Goal: Task Accomplishment & Management: Complete application form

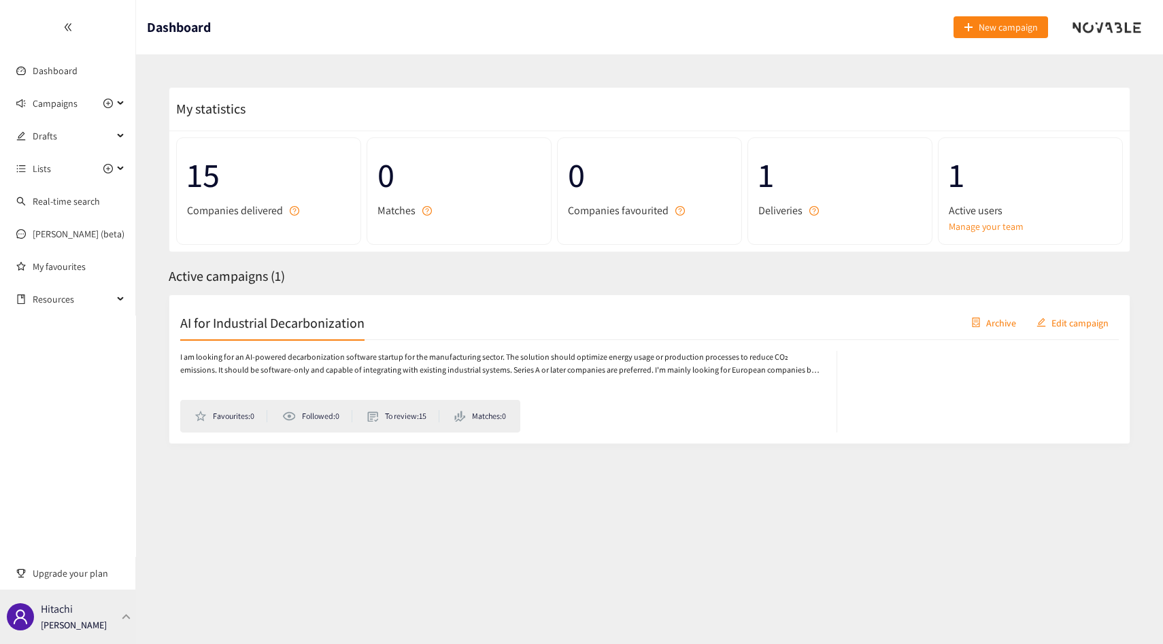
click at [76, 621] on p "[PERSON_NAME]" at bounding box center [74, 625] width 66 height 15
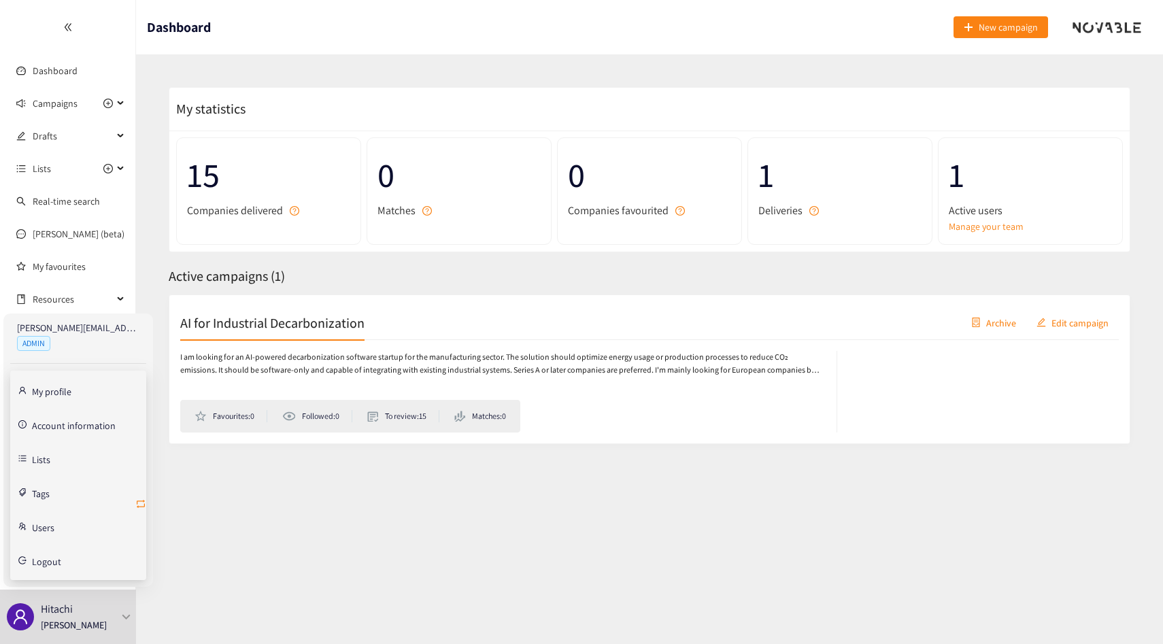
click at [139, 507] on icon "retweet" at bounding box center [140, 503] width 11 height 11
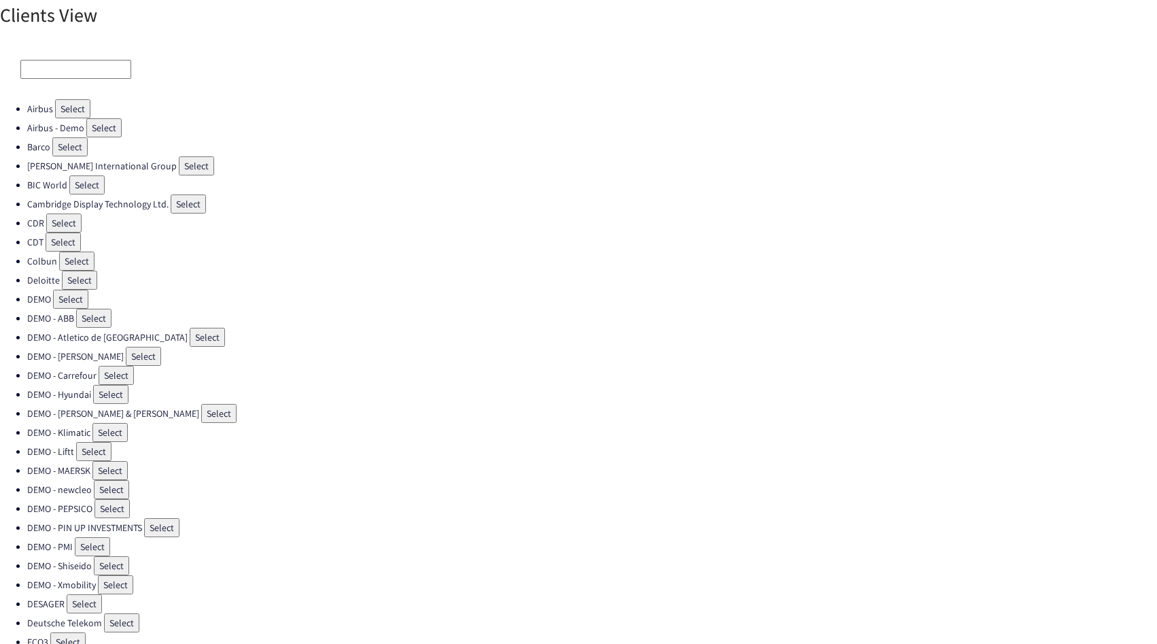
click at [58, 66] on input at bounding box center [75, 69] width 111 height 19
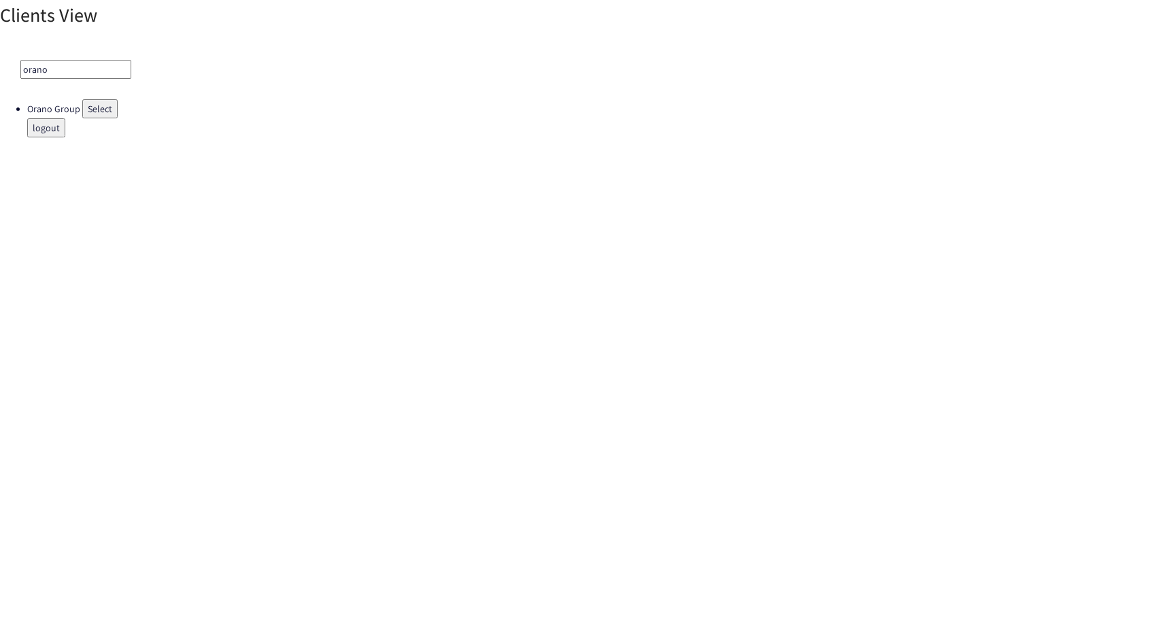
type input "orano"
click at [95, 116] on button "Select" at bounding box center [99, 108] width 35 height 19
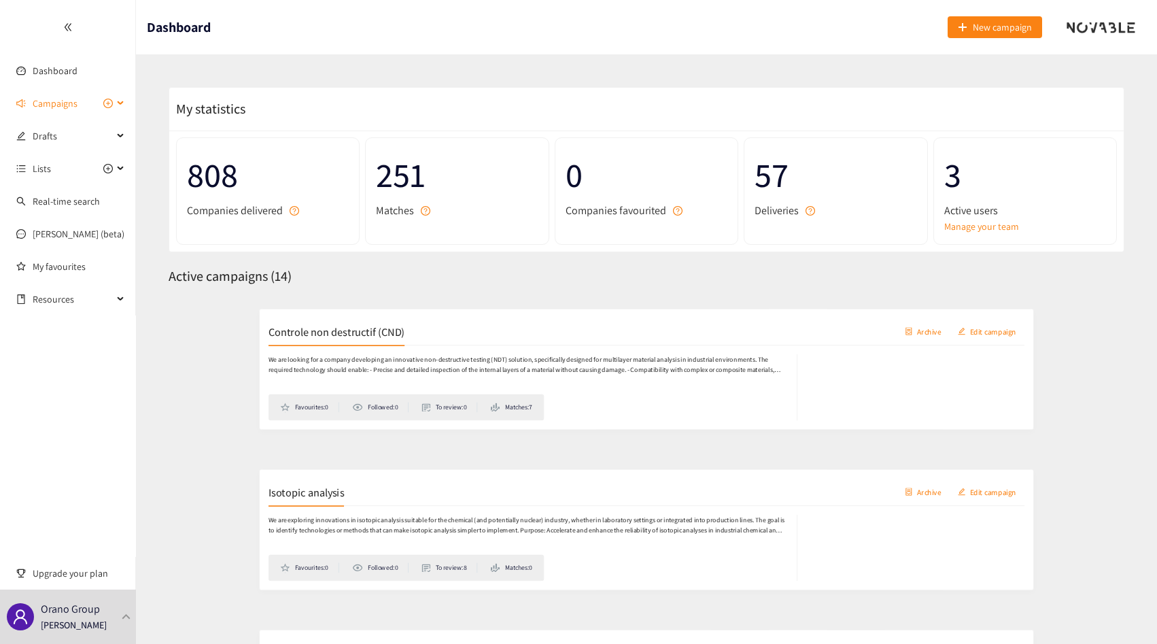
click at [80, 109] on span "Campaigns" at bounding box center [73, 103] width 80 height 27
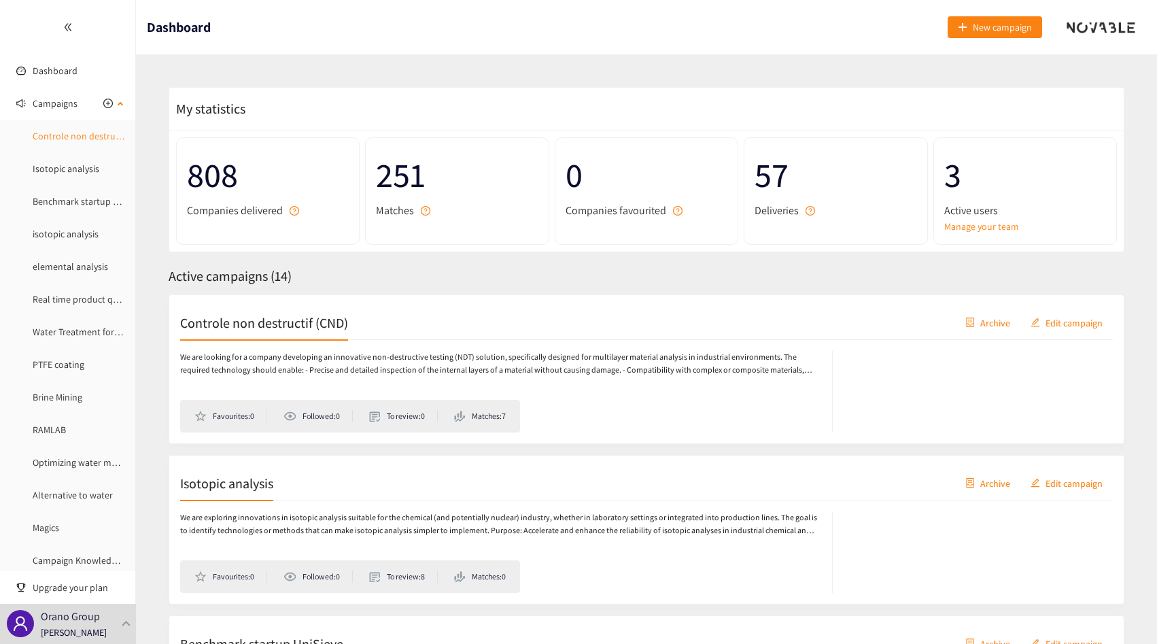
click at [58, 130] on link "Controle non destructif (CND)" at bounding box center [93, 136] width 120 height 12
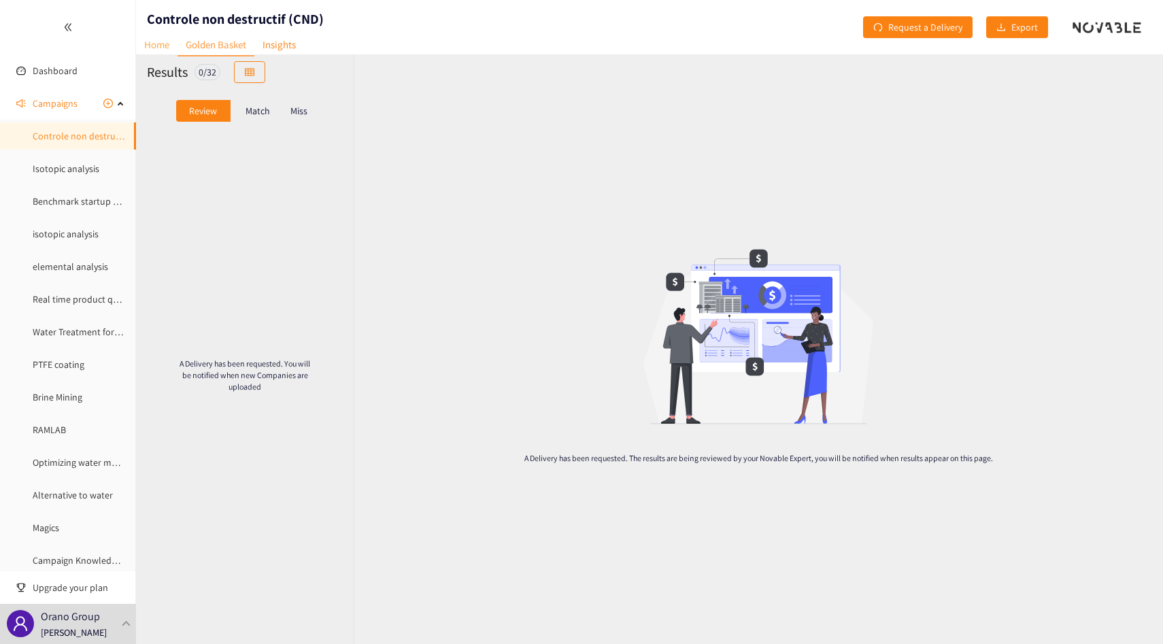
click at [150, 39] on link "Home" at bounding box center [156, 44] width 41 height 21
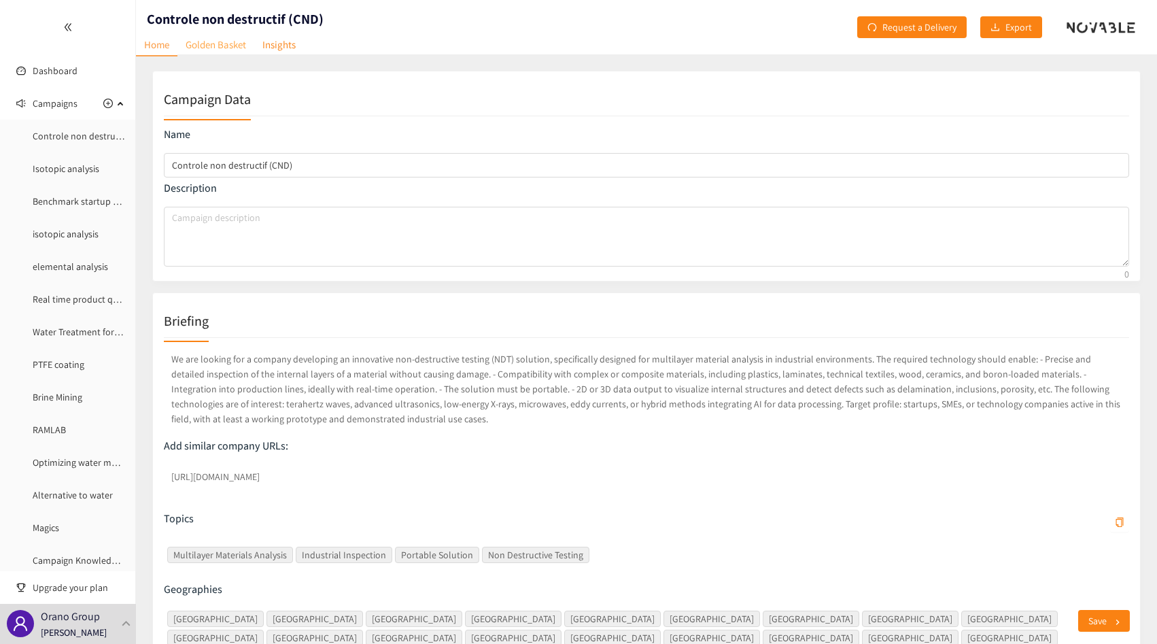
click at [203, 36] on link "Golden Basket" at bounding box center [216, 44] width 77 height 21
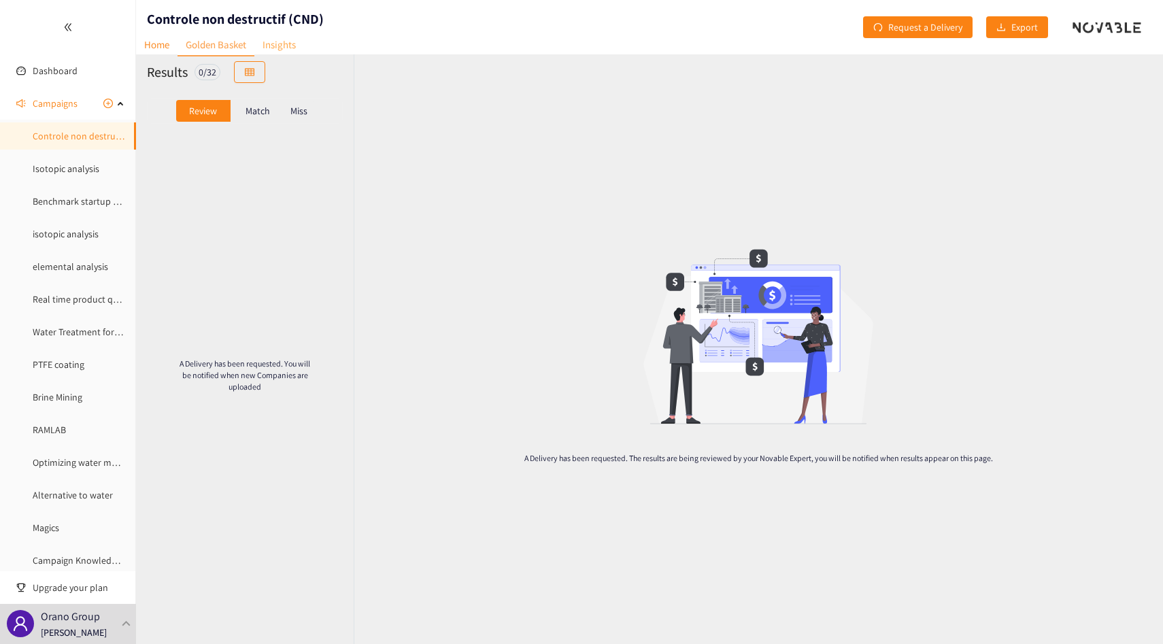
click at [275, 52] on link "Insights" at bounding box center [279, 44] width 50 height 21
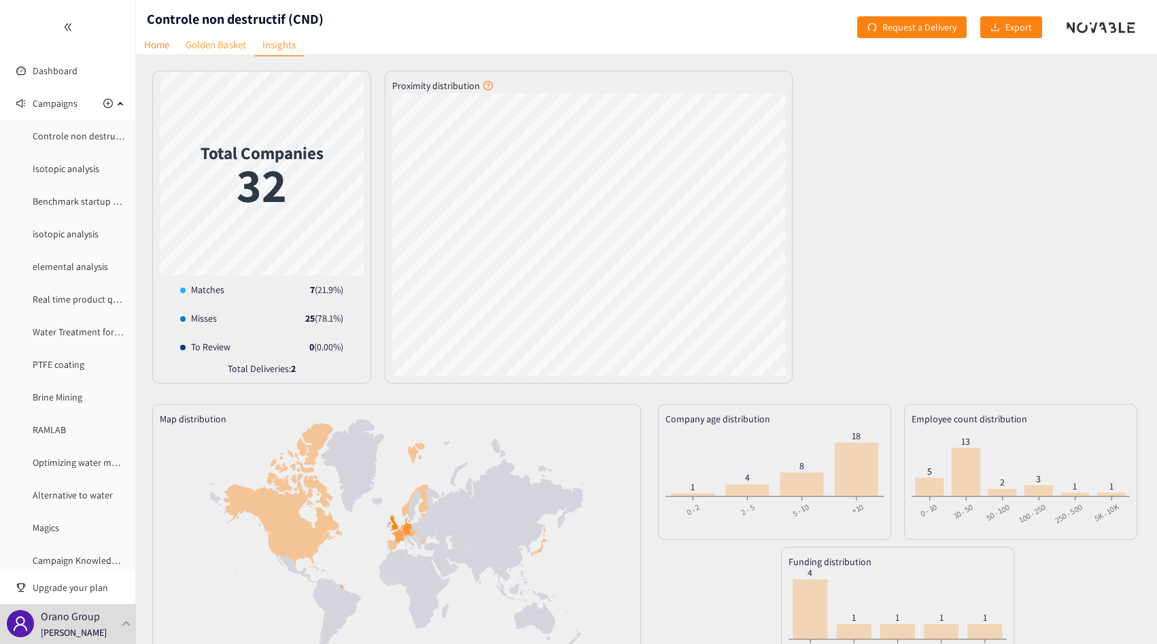
click at [201, 50] on link "Golden Basket" at bounding box center [216, 44] width 77 height 21
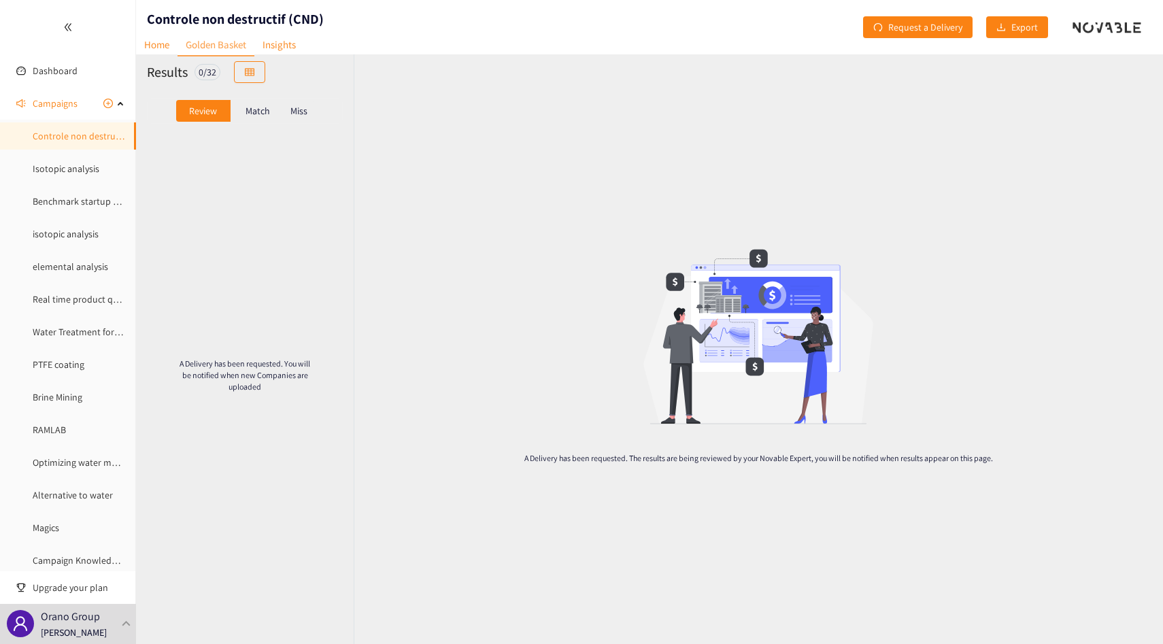
click at [269, 120] on div "Match" at bounding box center [258, 111] width 54 height 22
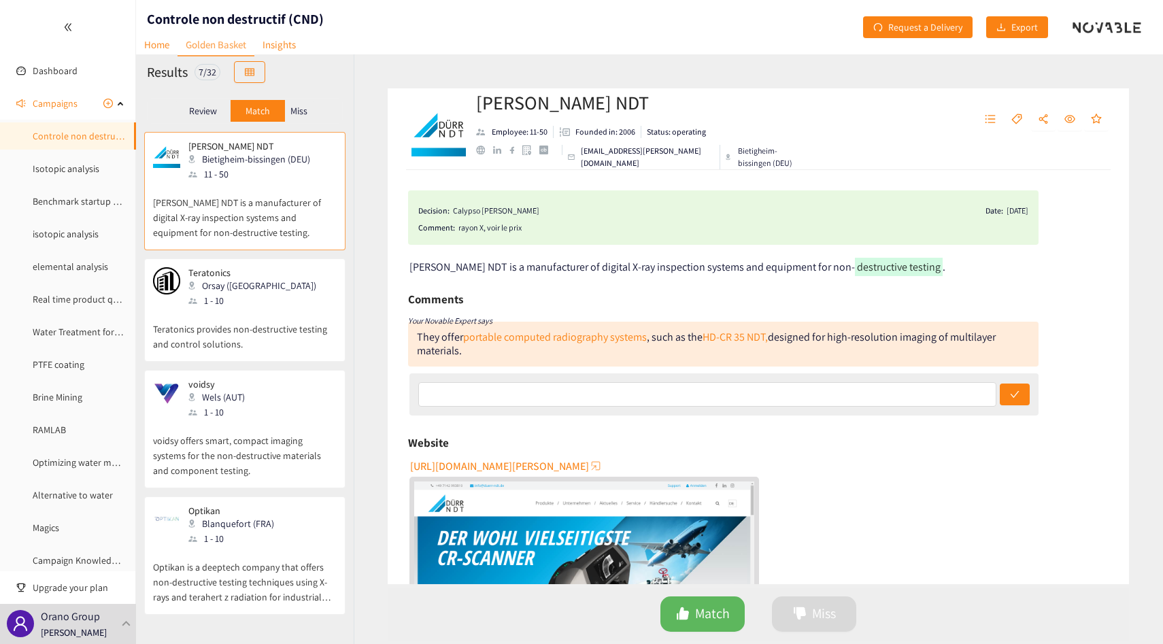
click at [244, 286] on div "Orsay ([GEOGRAPHIC_DATA])" at bounding box center [256, 285] width 136 height 15
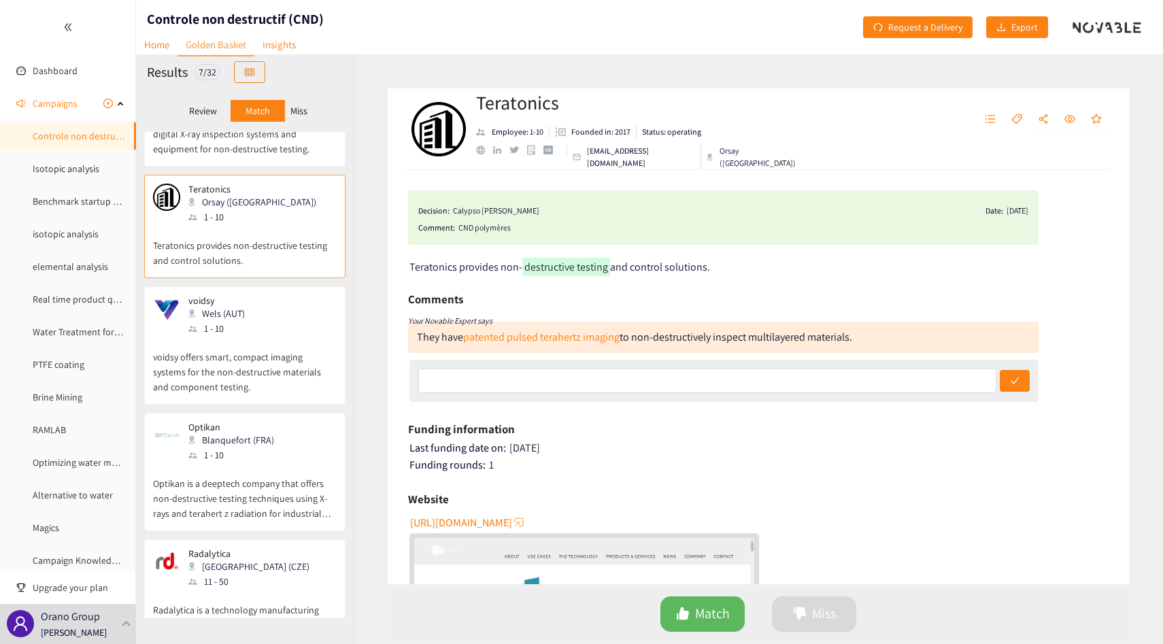
scroll to position [128, 0]
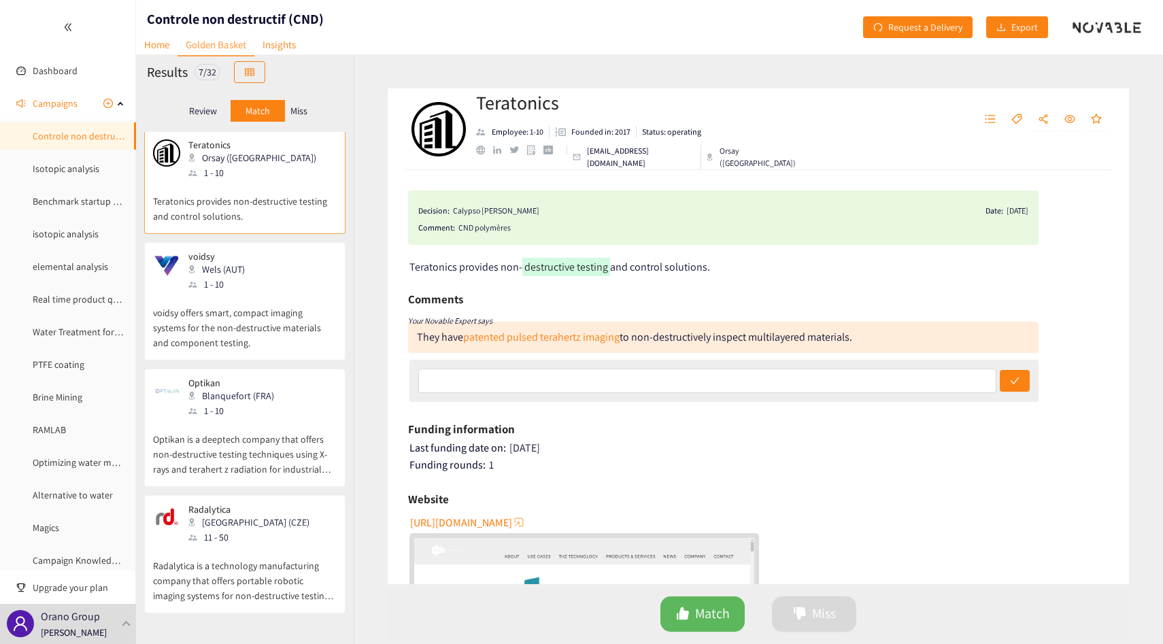
click at [244, 286] on div "voidsy Wels (AUT) 1 - 10" at bounding box center [245, 271] width 184 height 41
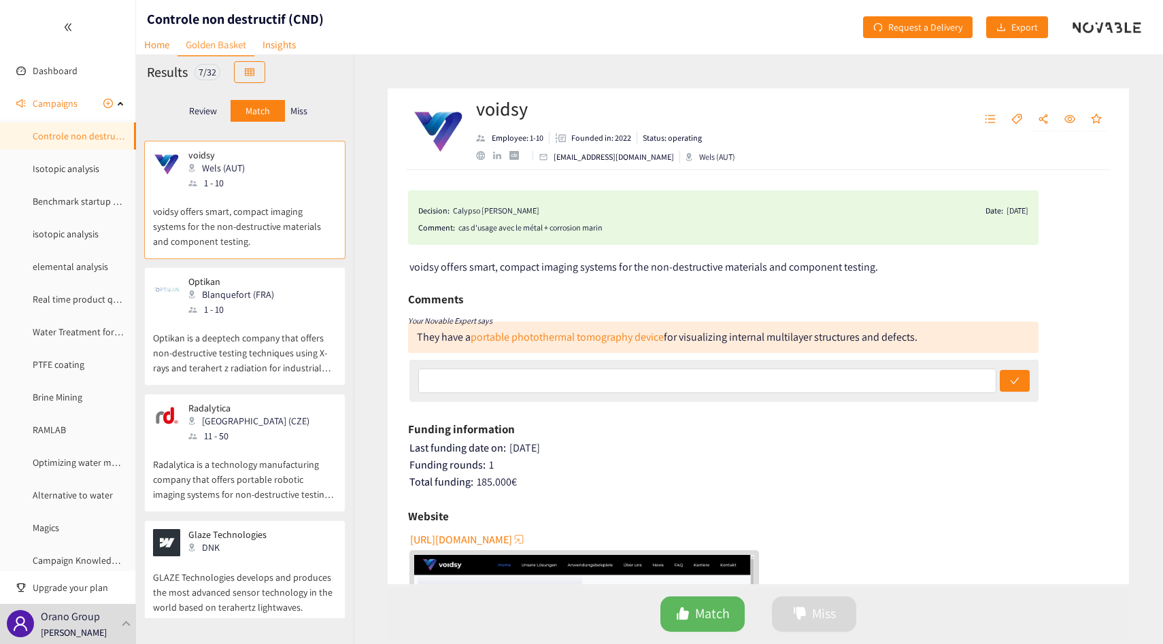
scroll to position [270, 0]
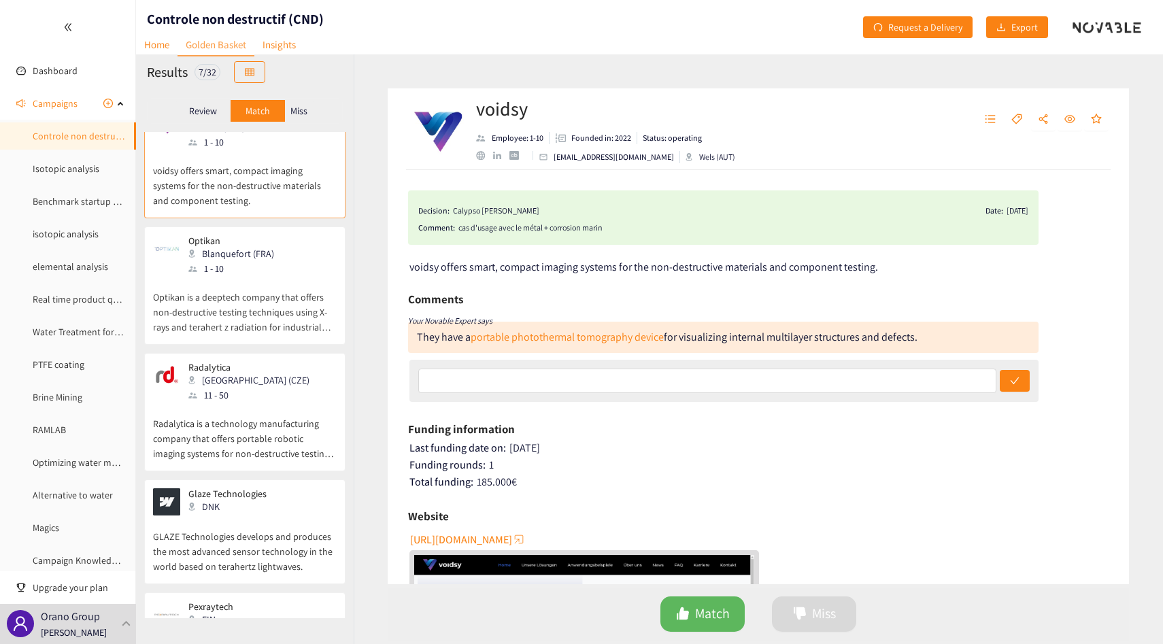
click at [244, 286] on p "Optikan is a deeptech company that offers non-destructive testing techniques us…" at bounding box center [245, 305] width 184 height 58
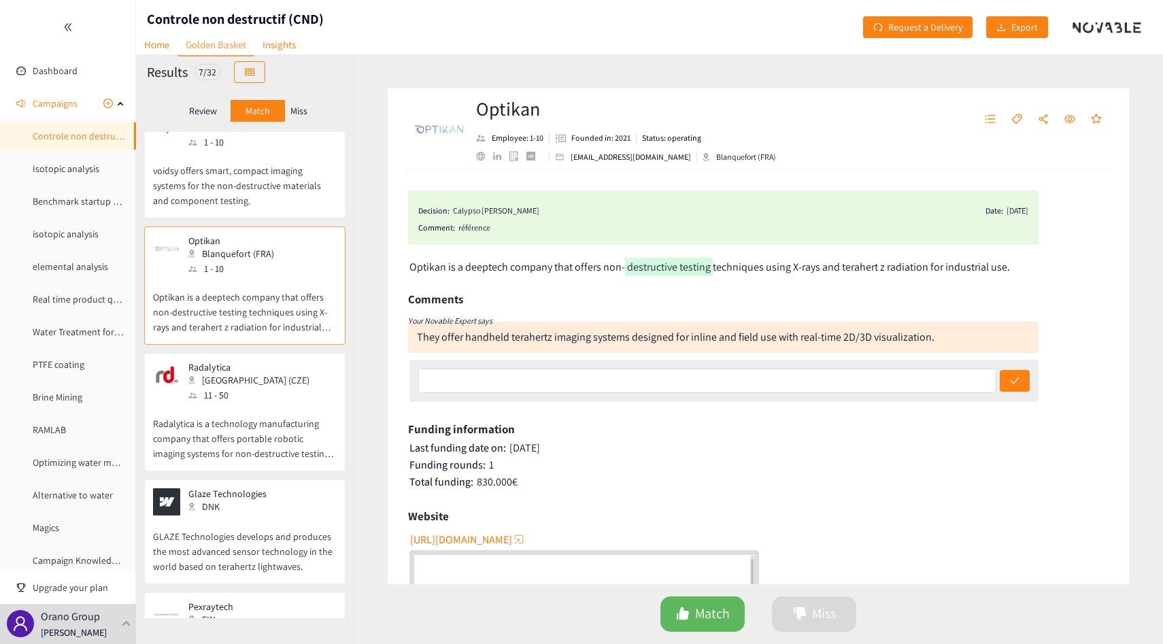
scroll to position [357, 0]
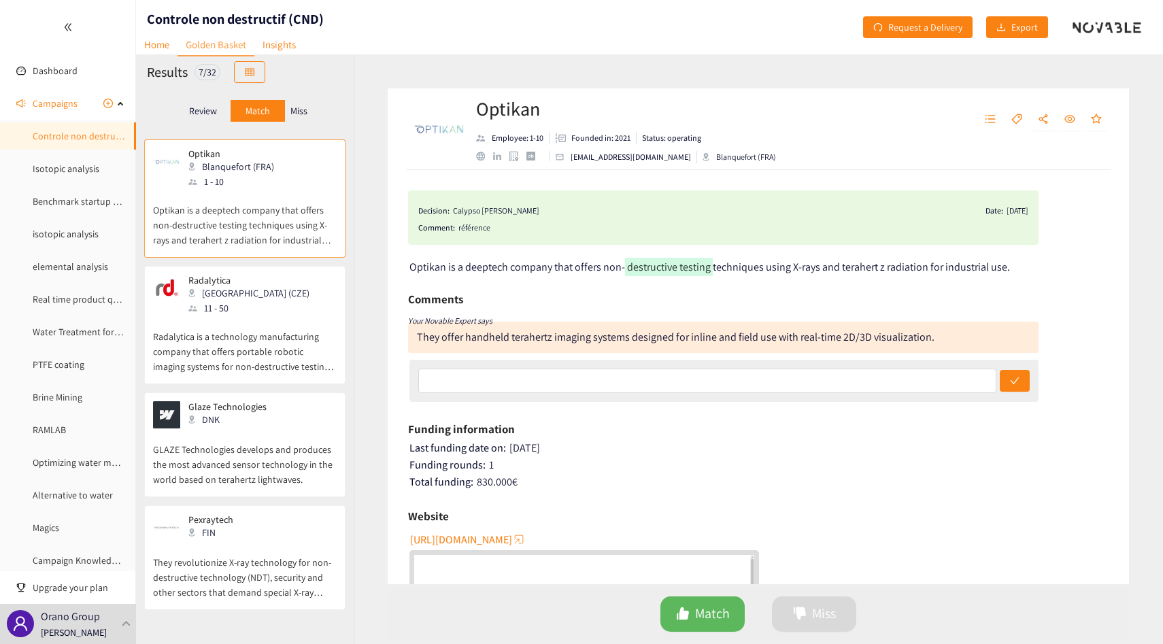
click at [244, 286] on div "[GEOGRAPHIC_DATA] (CZE)" at bounding box center [252, 293] width 129 height 15
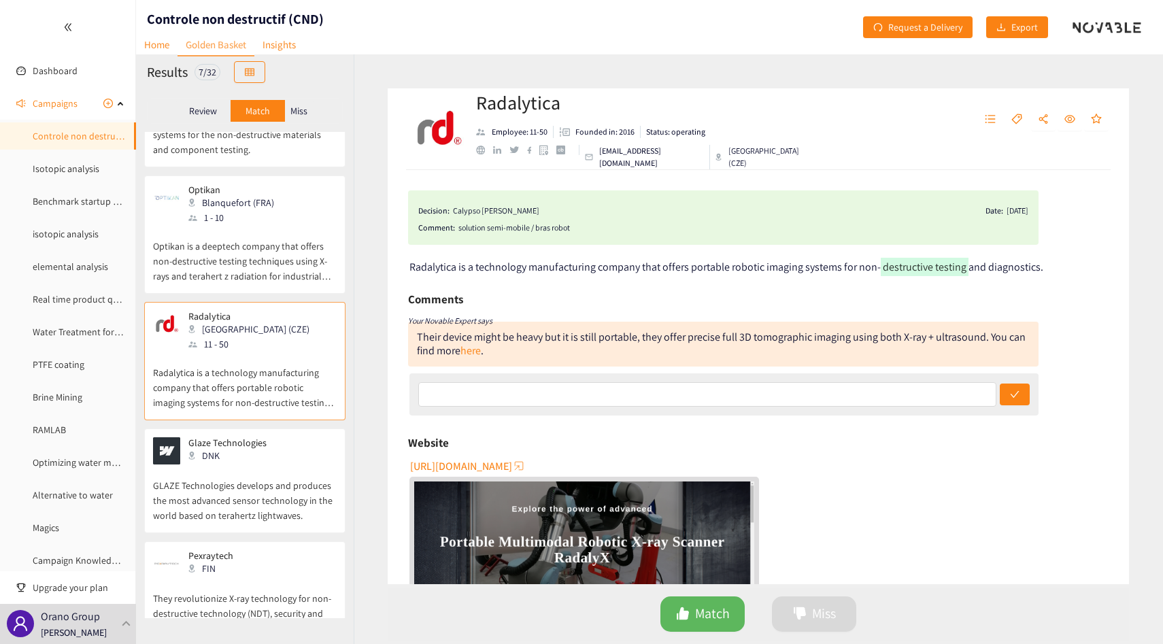
scroll to position [312, 0]
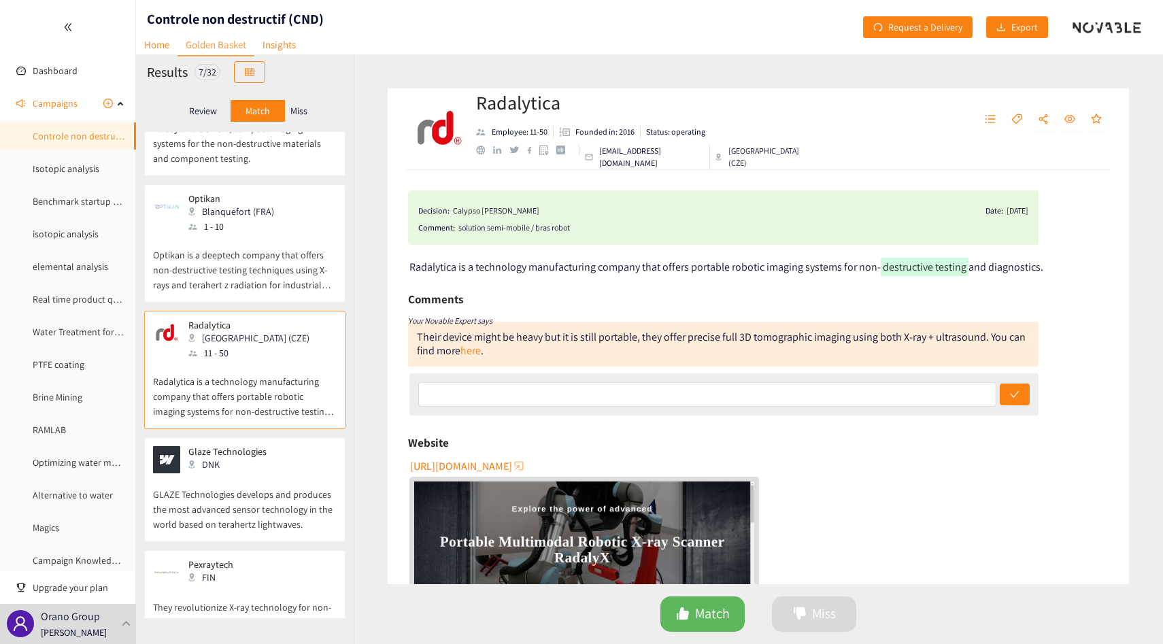
click at [244, 286] on p "Optikan is a deeptech company that offers non-destructive testing techniques us…" at bounding box center [245, 263] width 184 height 58
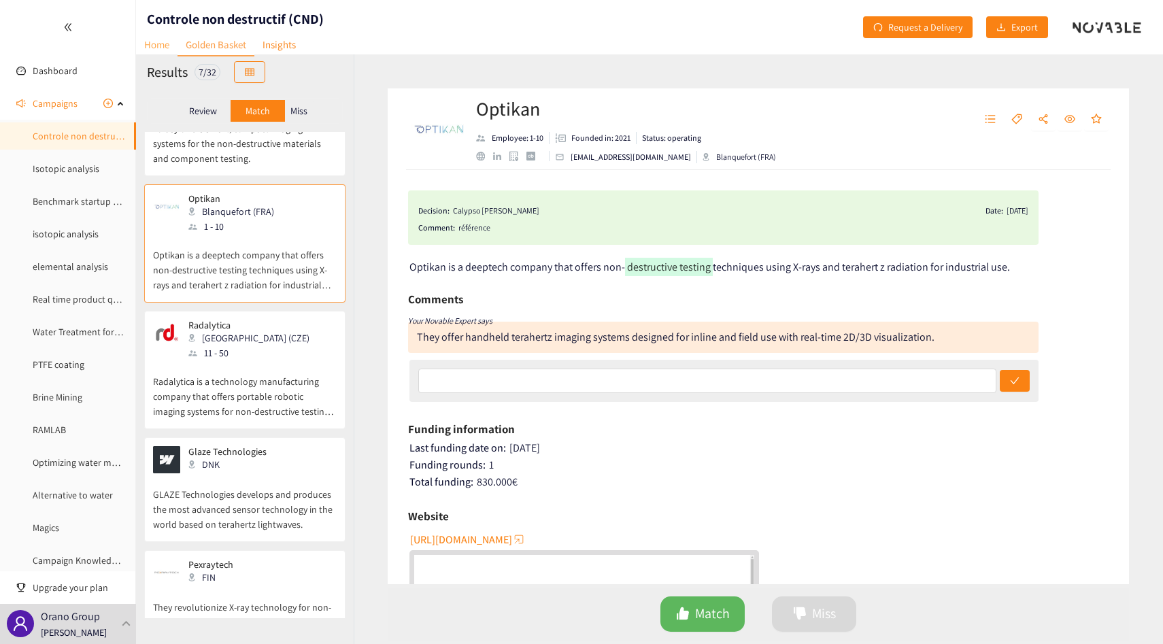
click at [164, 34] on link "Home" at bounding box center [156, 44] width 41 height 21
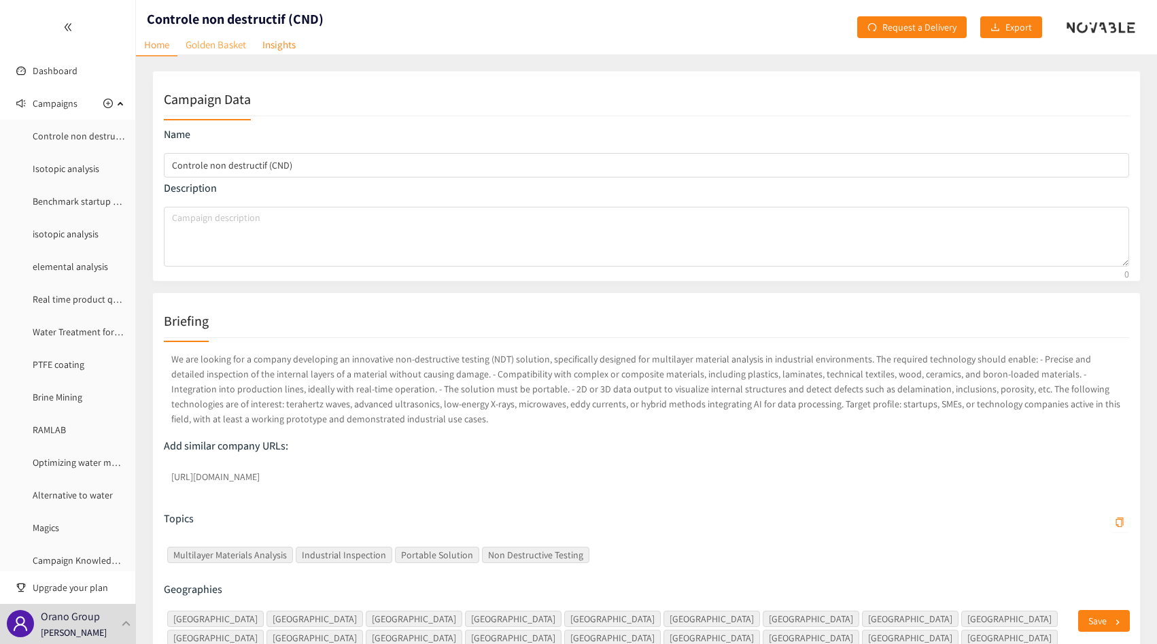
click at [222, 42] on link "Golden Basket" at bounding box center [216, 44] width 77 height 21
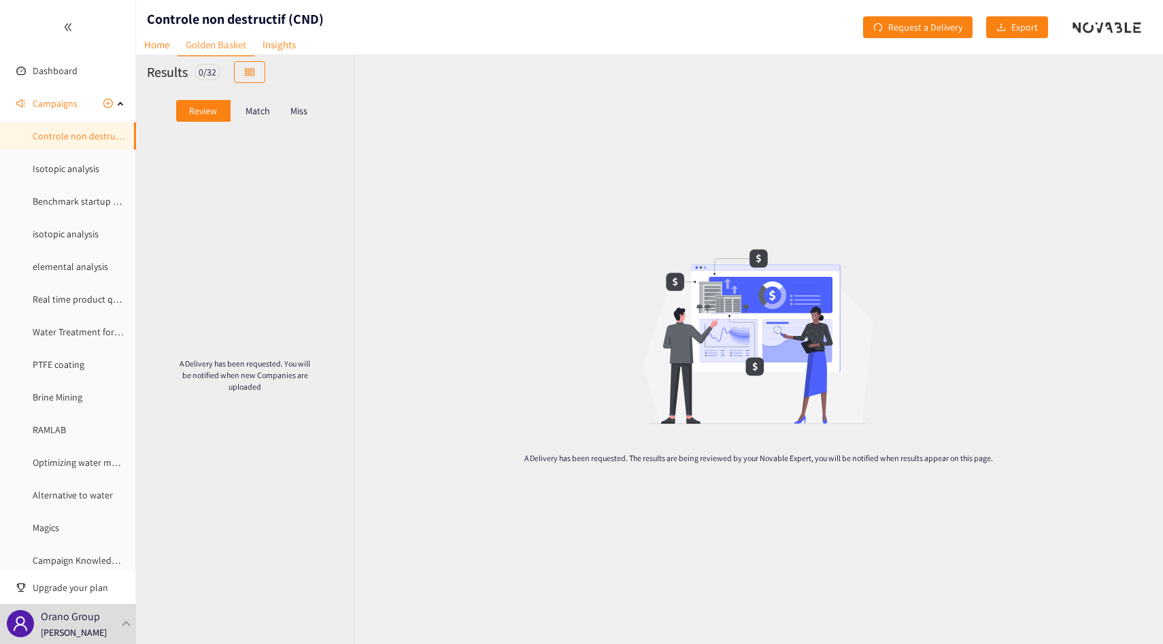
click at [255, 124] on div "Review Match Miss" at bounding box center [245, 111] width 218 height 42
click at [255, 112] on p "Match" at bounding box center [258, 110] width 24 height 11
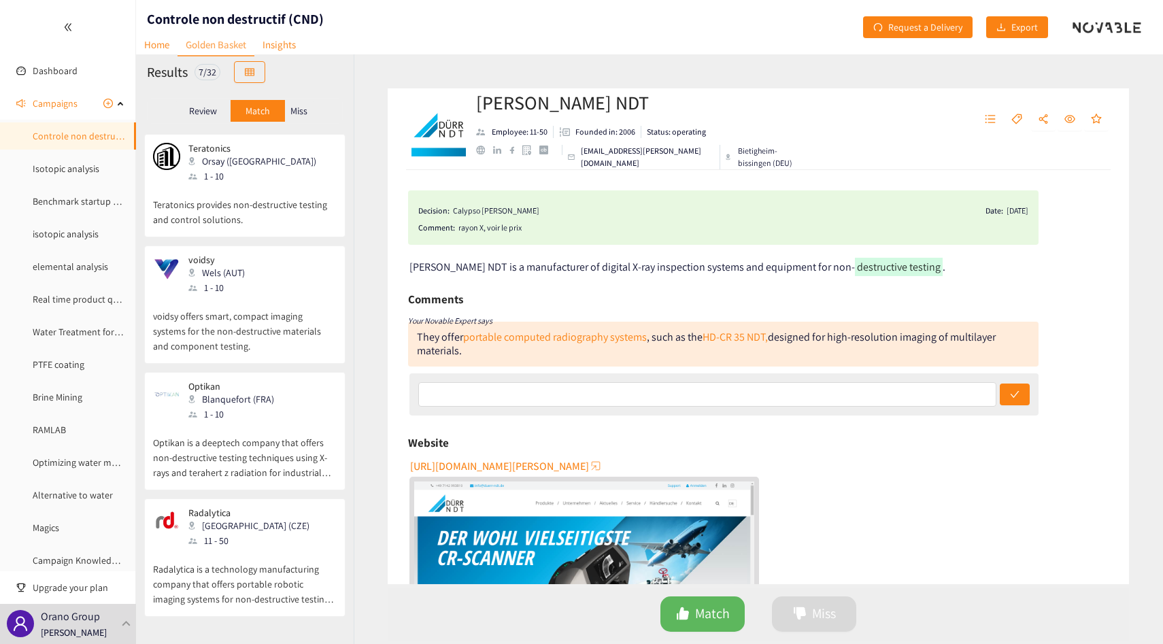
scroll to position [126, 0]
click at [228, 451] on p "Optikan is a deeptech company that offers non-destructive testing techniques us…" at bounding box center [245, 449] width 184 height 58
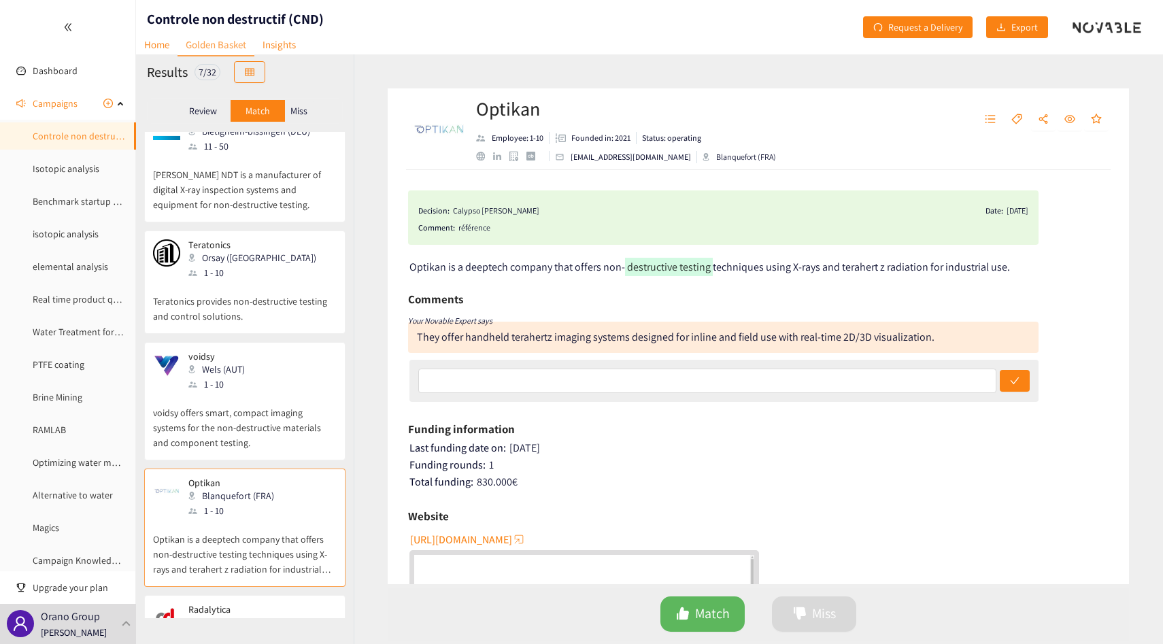
scroll to position [0, 0]
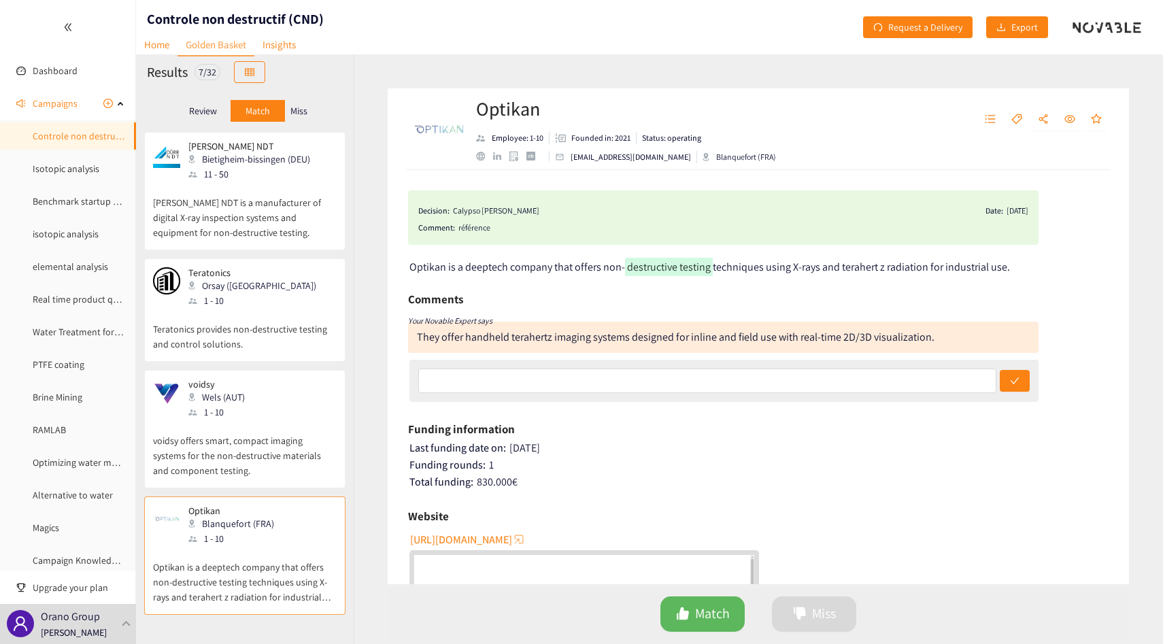
click at [293, 109] on p "Miss" at bounding box center [298, 110] width 17 height 11
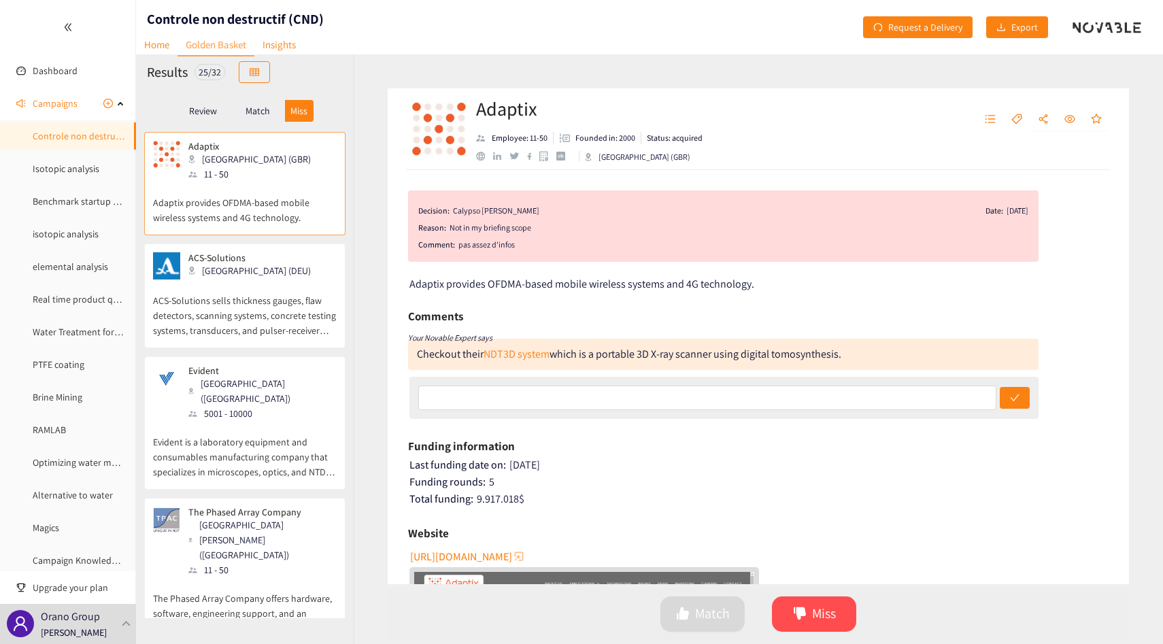
click at [208, 289] on p "ACS-Solutions sells thickness gauges, flaw detectors, scanning systems, concret…" at bounding box center [245, 309] width 184 height 58
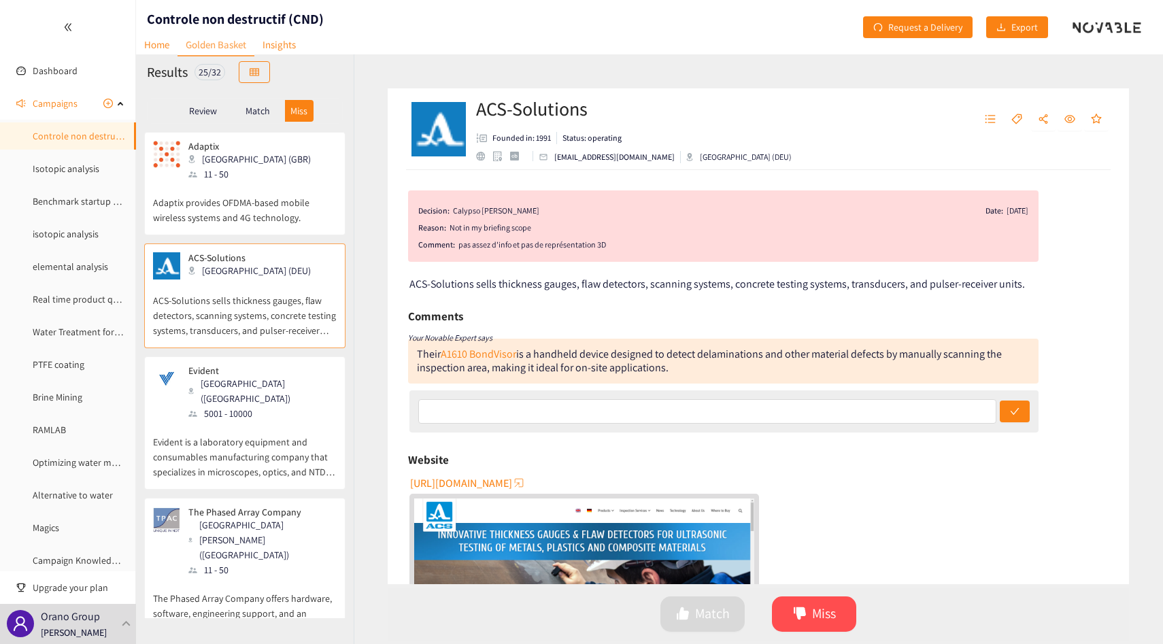
click at [257, 96] on div "Review Match Miss" at bounding box center [245, 111] width 218 height 42
click at [254, 101] on div "Match" at bounding box center [258, 111] width 54 height 22
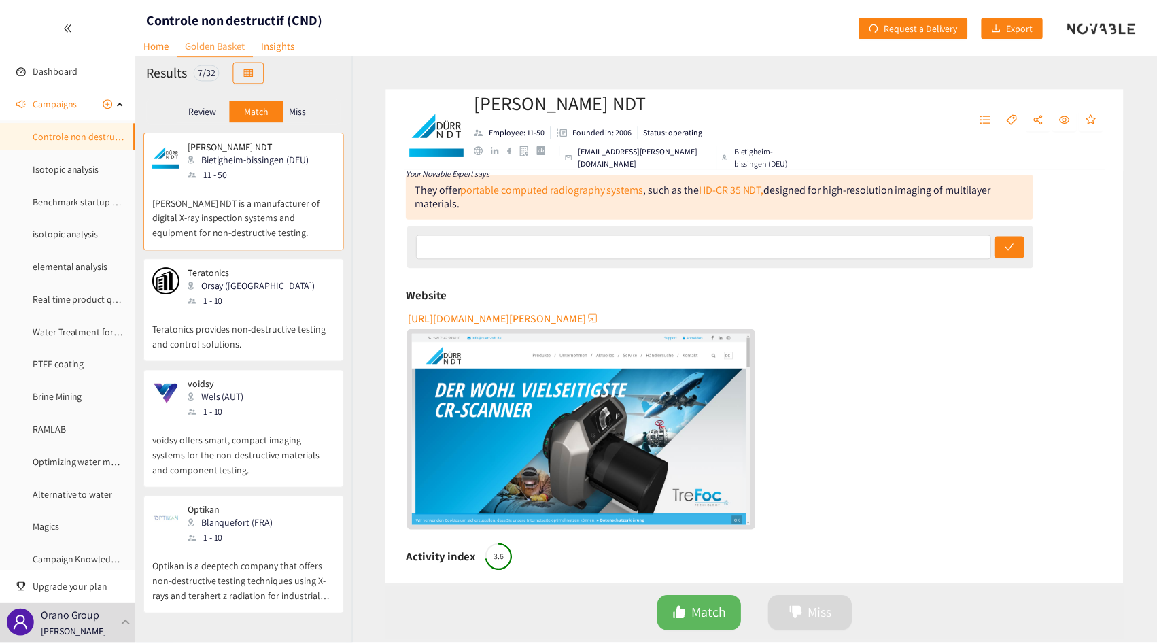
scroll to position [357, 0]
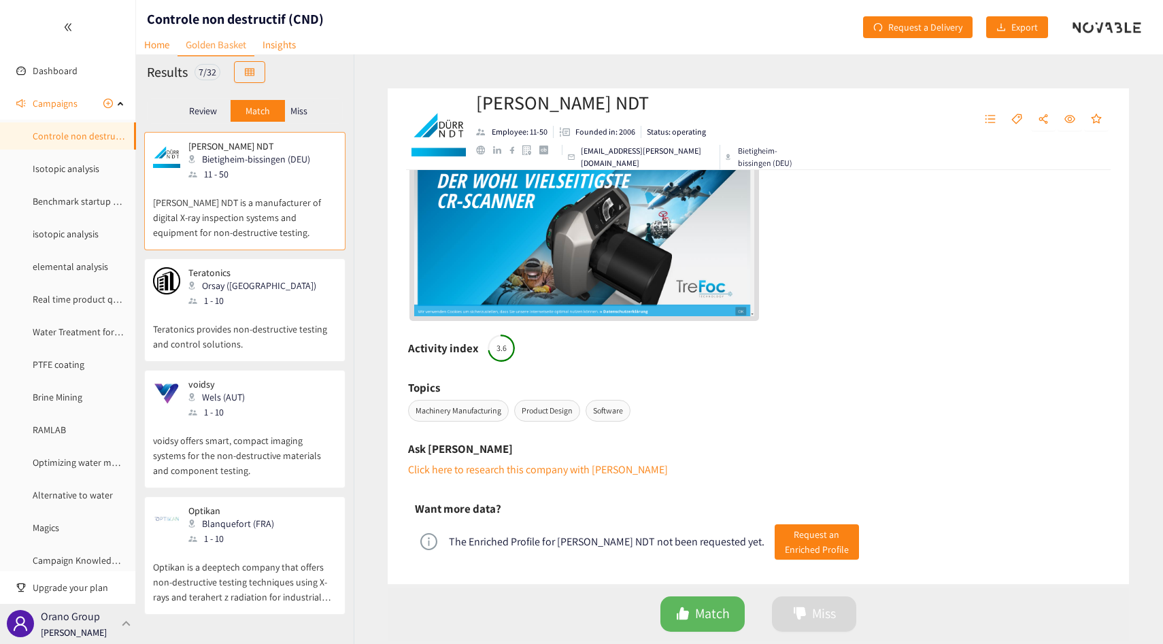
click at [119, 612] on div "Orano Group [PERSON_NAME]" at bounding box center [68, 624] width 136 height 40
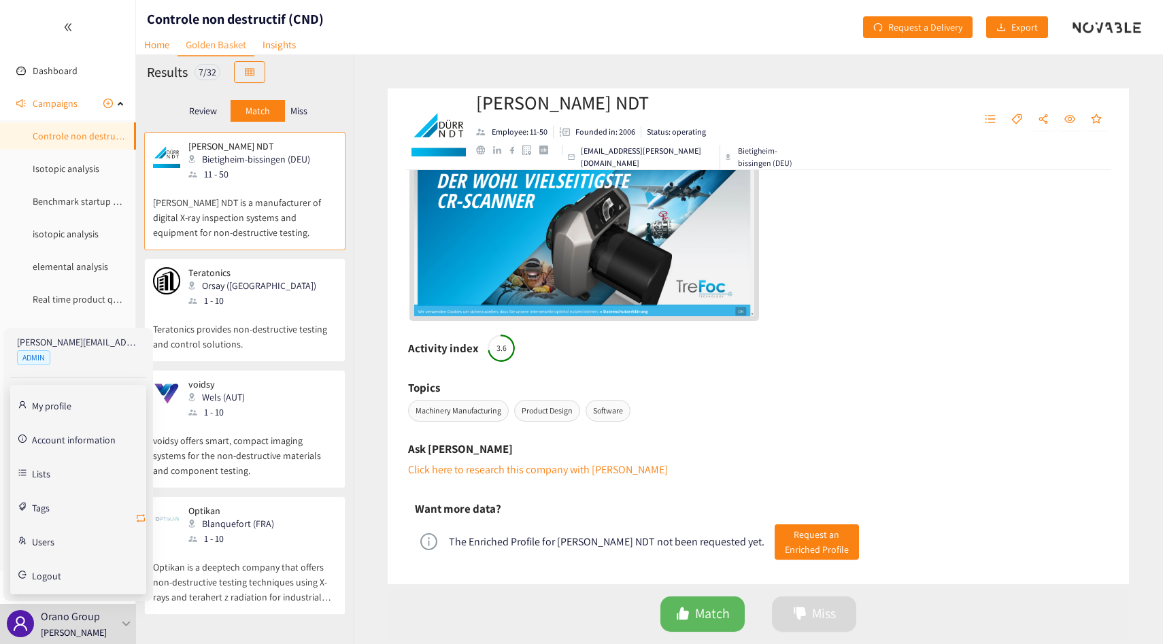
click at [139, 513] on icon "retweet" at bounding box center [140, 518] width 11 height 11
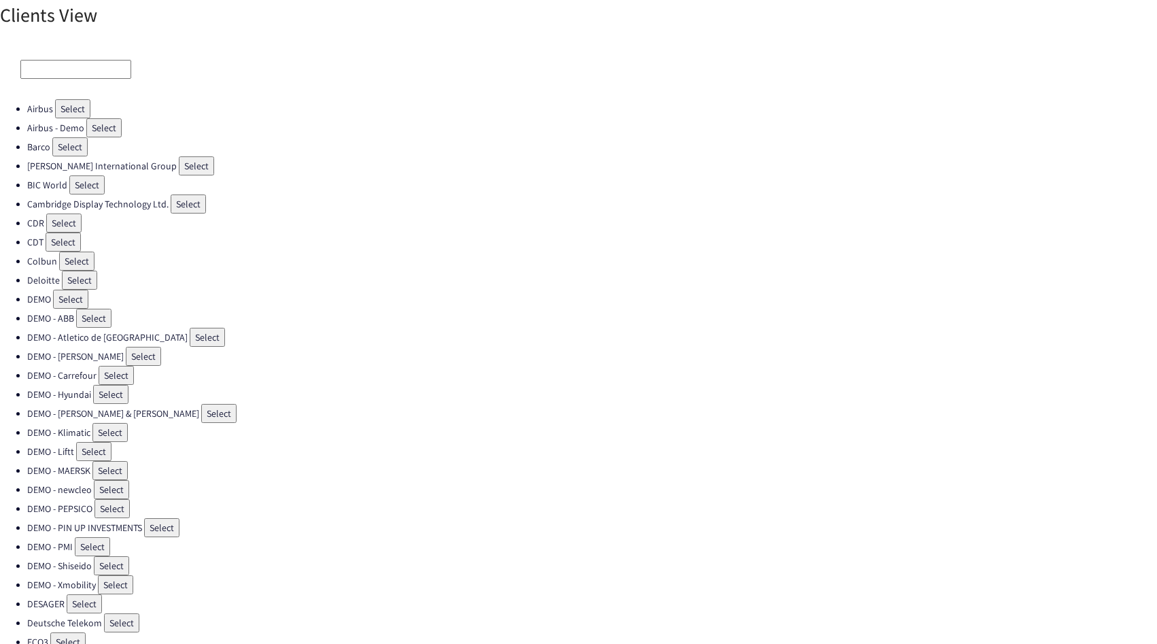
click at [51, 73] on input at bounding box center [75, 69] width 111 height 19
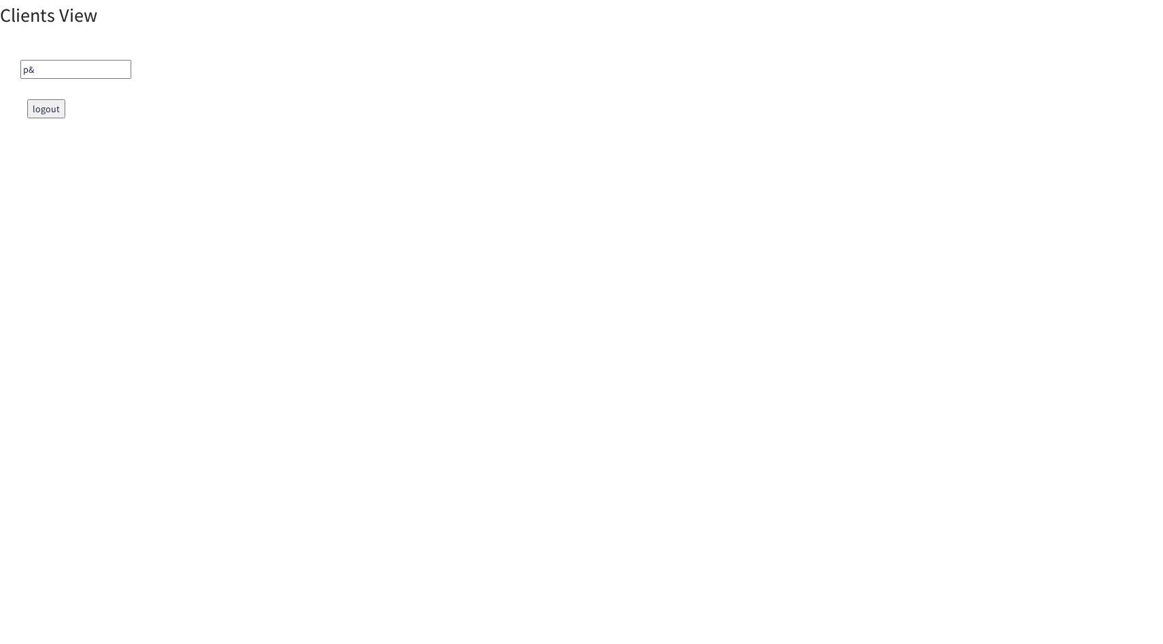
type input "p"
type input "proc"
click at [135, 107] on button "Select" at bounding box center [152, 108] width 35 height 19
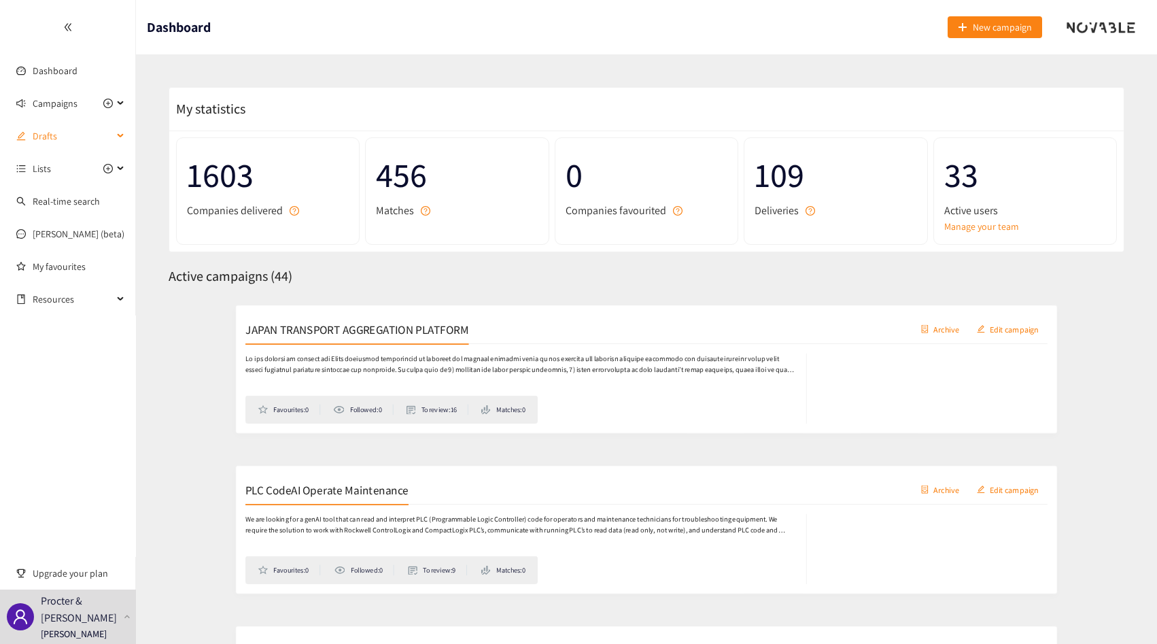
click at [54, 146] on span "Drafts" at bounding box center [73, 135] width 80 height 27
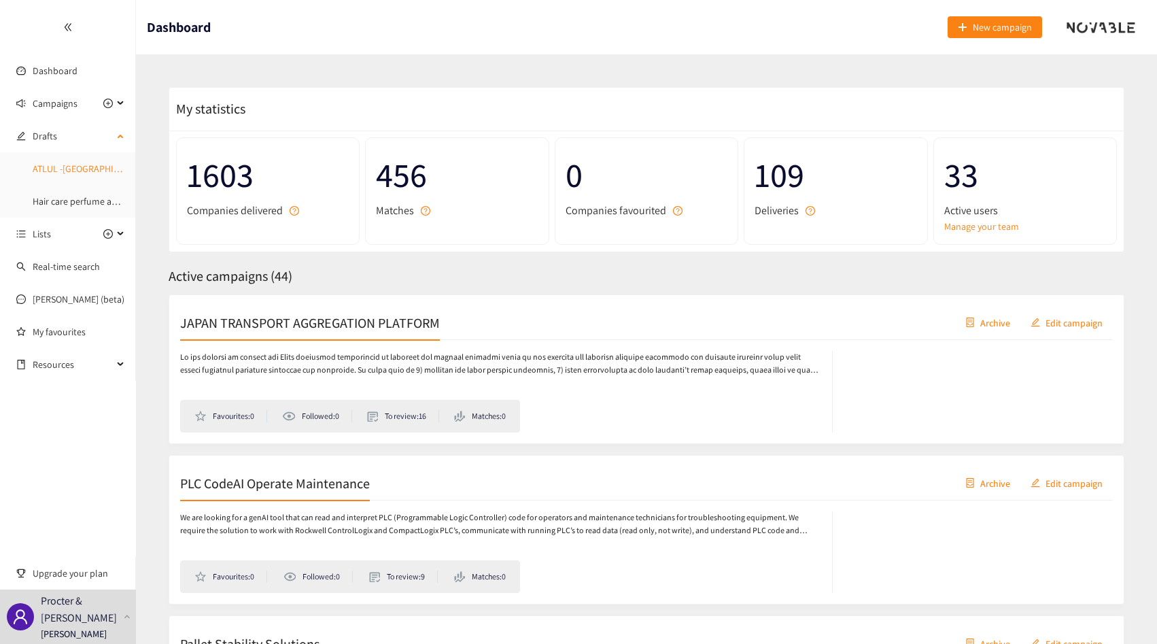
click at [61, 169] on link "ATLUL -[GEOGRAPHIC_DATA]" at bounding box center [90, 169] width 114 height 12
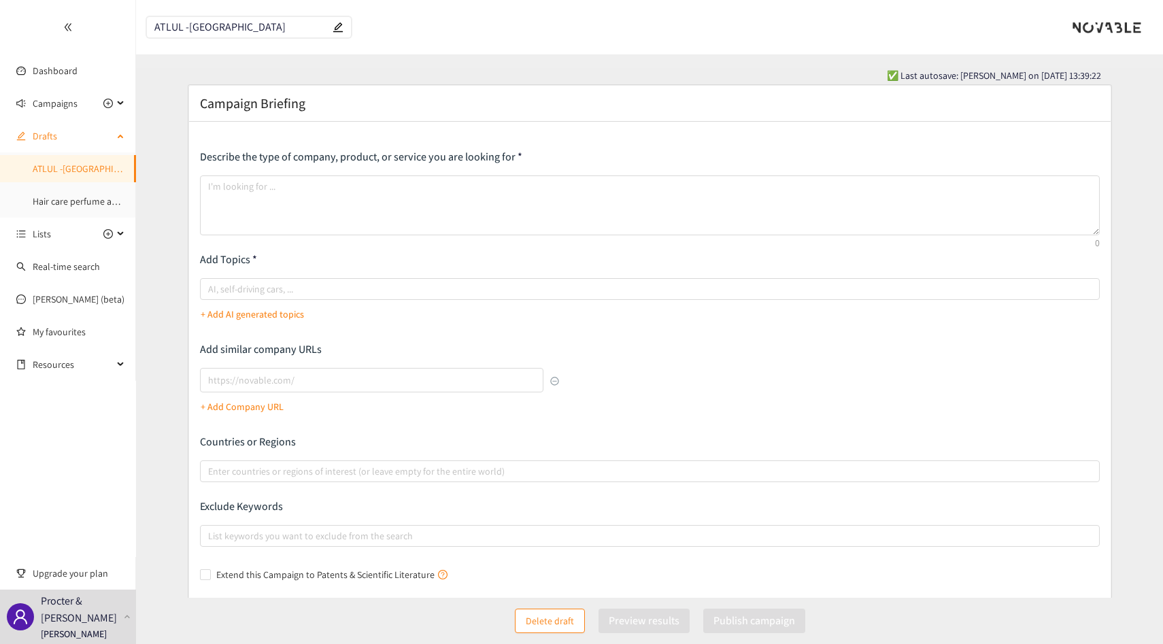
type textarea "We are looking to do a landscape of available solutions for automated trailer l…"
type input "[URL][DOMAIN_NAME]"
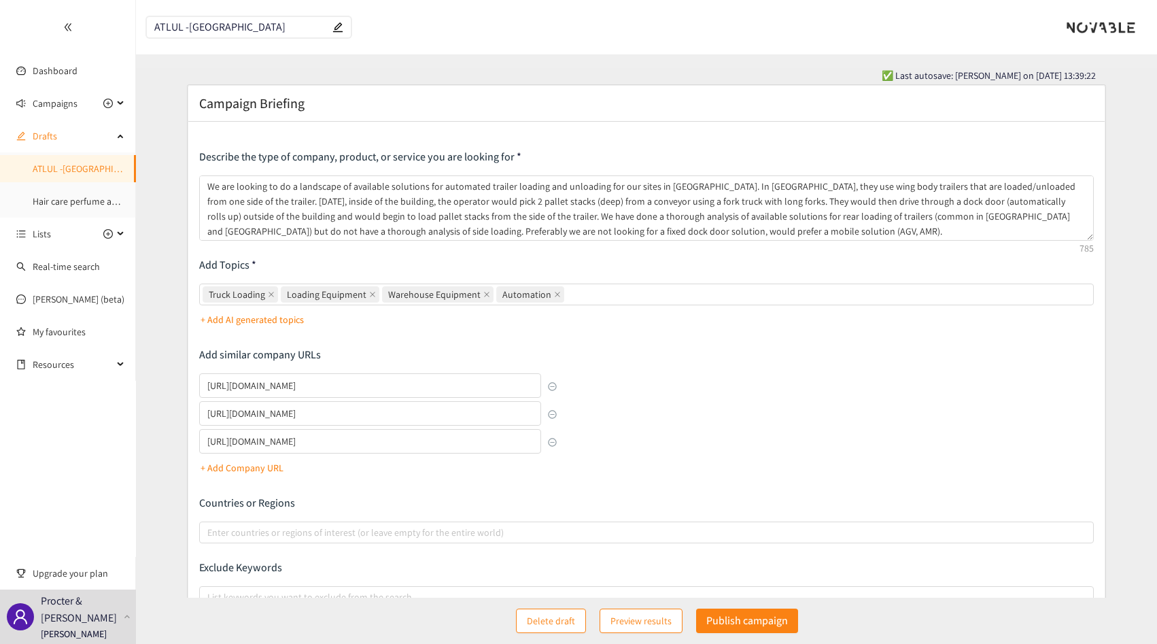
drag, startPoint x: 1091, startPoint y: 232, endPoint x: 1101, endPoint y: 236, distance: 11.0
click at [1101, 236] on div "Describe the type of company, product, or service you are looking for We are lo…" at bounding box center [646, 398] width 917 height 552
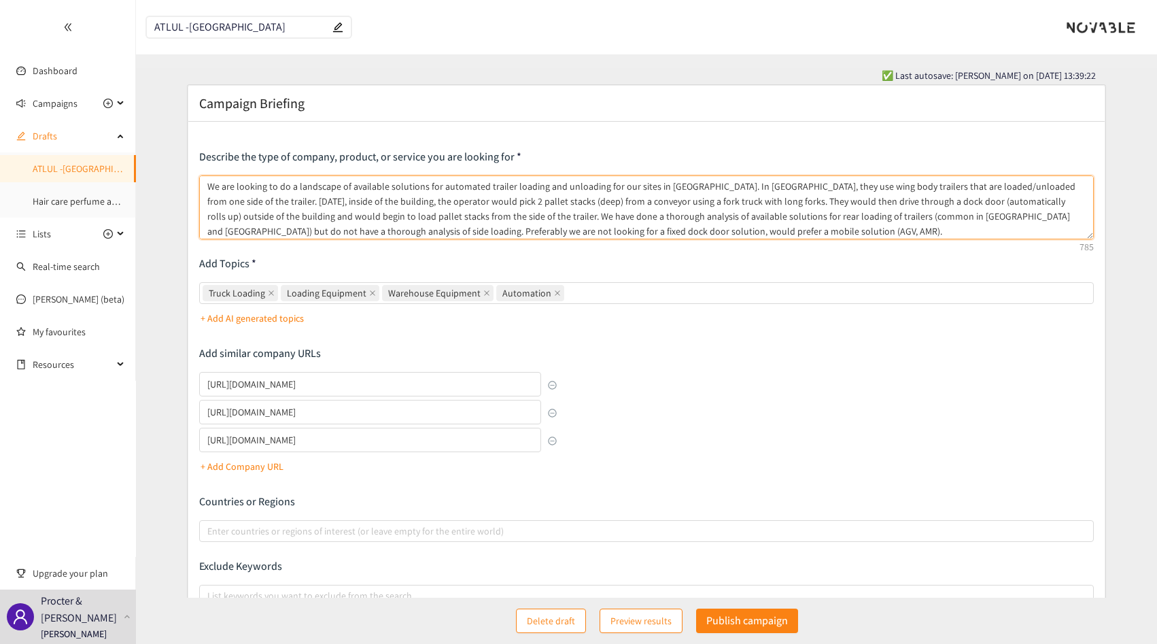
click at [684, 201] on textarea "We are looking to do a landscape of available solutions for automated trailer l…" at bounding box center [646, 207] width 895 height 64
drag, startPoint x: 684, startPoint y: 201, endPoint x: 919, endPoint y: 203, distance: 234.6
click at [919, 203] on textarea "We are looking to do a landscape of available solutions for automated trailer l…" at bounding box center [646, 207] width 895 height 64
click at [632, 208] on textarea "We are looking to do a landscape of available solutions for automated trailer l…" at bounding box center [646, 207] width 895 height 64
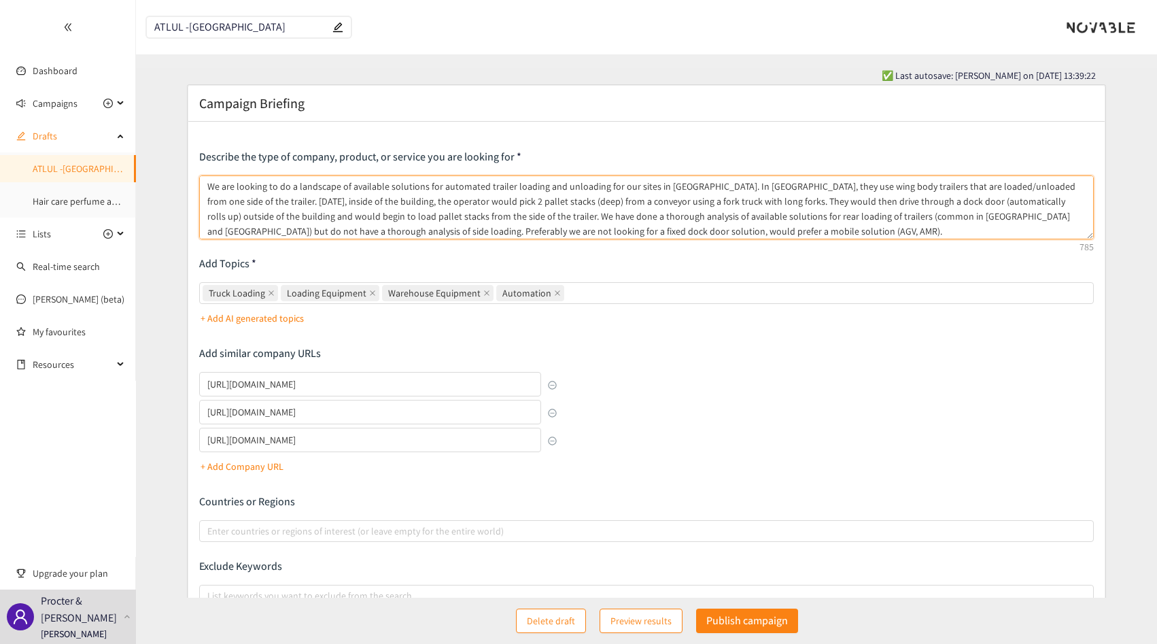
click at [632, 208] on textarea "We are looking to do a landscape of available solutions for automated trailer l…" at bounding box center [646, 207] width 895 height 64
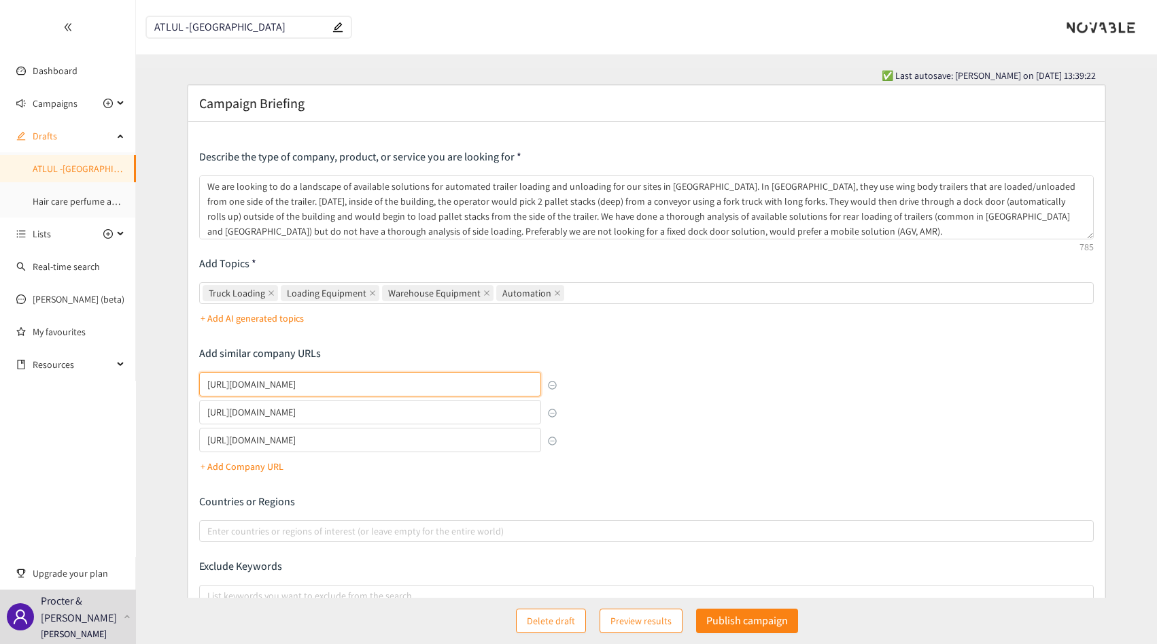
click at [369, 382] on input "[URL][DOMAIN_NAME]" at bounding box center [370, 384] width 342 height 24
click at [307, 418] on input "[URL][DOMAIN_NAME]" at bounding box center [370, 412] width 342 height 24
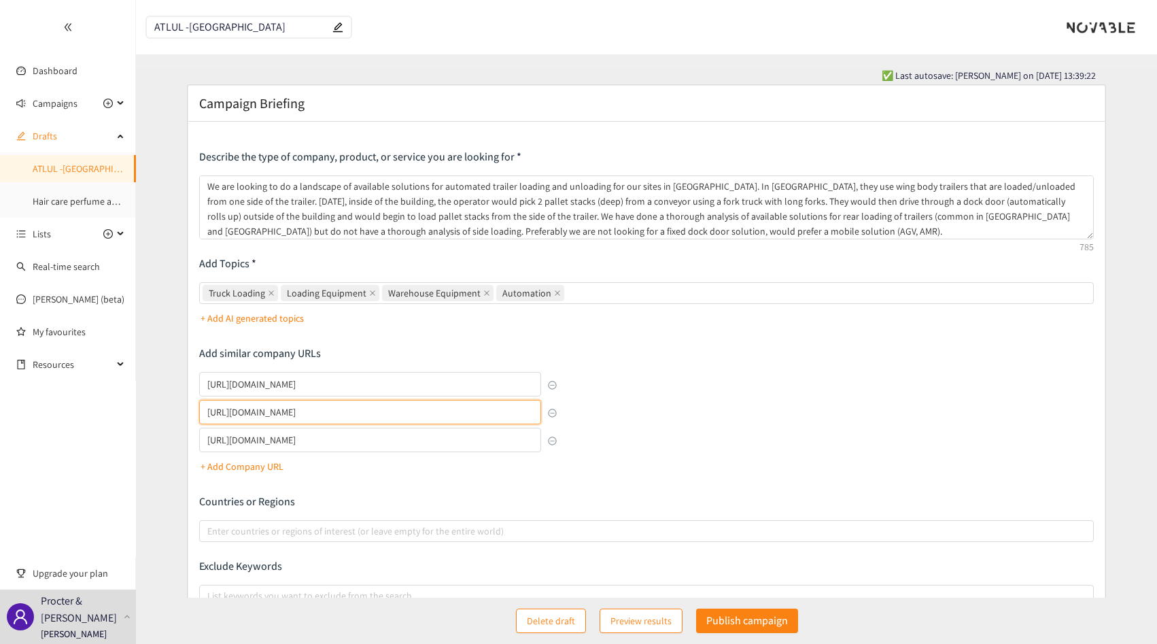
click at [307, 418] on input "[URL][DOMAIN_NAME]" at bounding box center [370, 412] width 342 height 24
click at [364, 439] on input "[URL][DOMAIN_NAME]" at bounding box center [370, 440] width 342 height 24
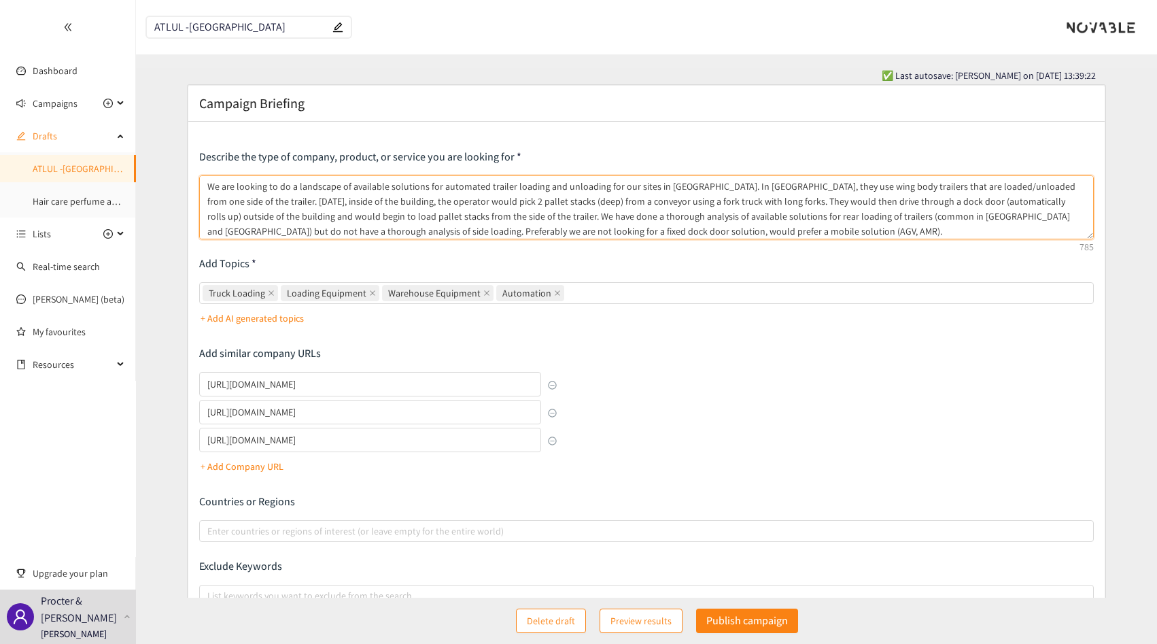
click at [456, 218] on textarea "We are looking to do a landscape of available solutions for automated trailer l…" at bounding box center [646, 207] width 895 height 64
click at [518, 217] on textarea "We are looking to do a landscape of available solutions for automated trailer l…" at bounding box center [646, 207] width 895 height 64
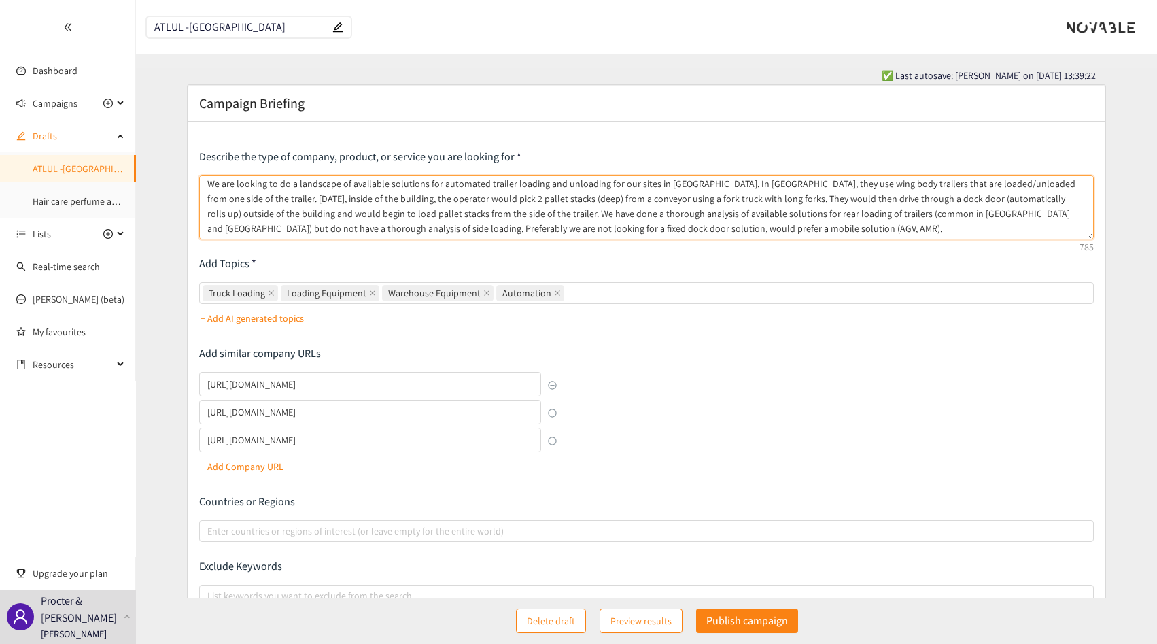
click at [681, 213] on textarea "We are looking to do a landscape of available solutions for automated trailer l…" at bounding box center [646, 207] width 895 height 64
click at [707, 213] on textarea "We are looking to do a landscape of available solutions for automated trailer l…" at bounding box center [646, 207] width 895 height 64
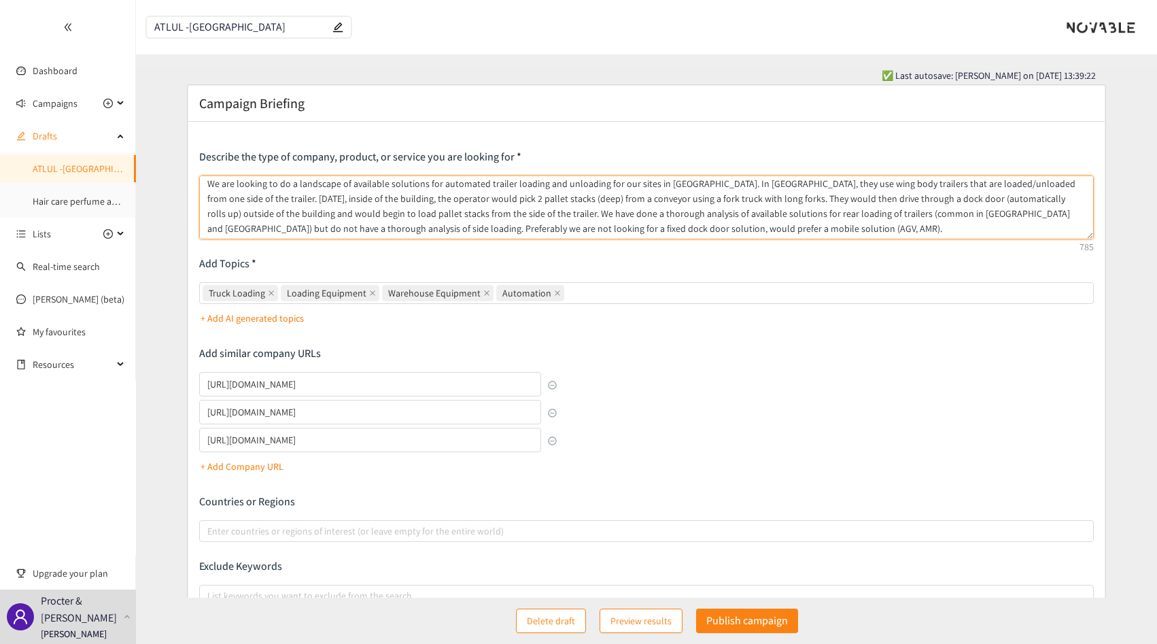
click at [707, 213] on textarea "We are looking to do a landscape of available solutions for automated trailer l…" at bounding box center [646, 207] width 895 height 64
